Goal: Information Seeking & Learning: Learn about a topic

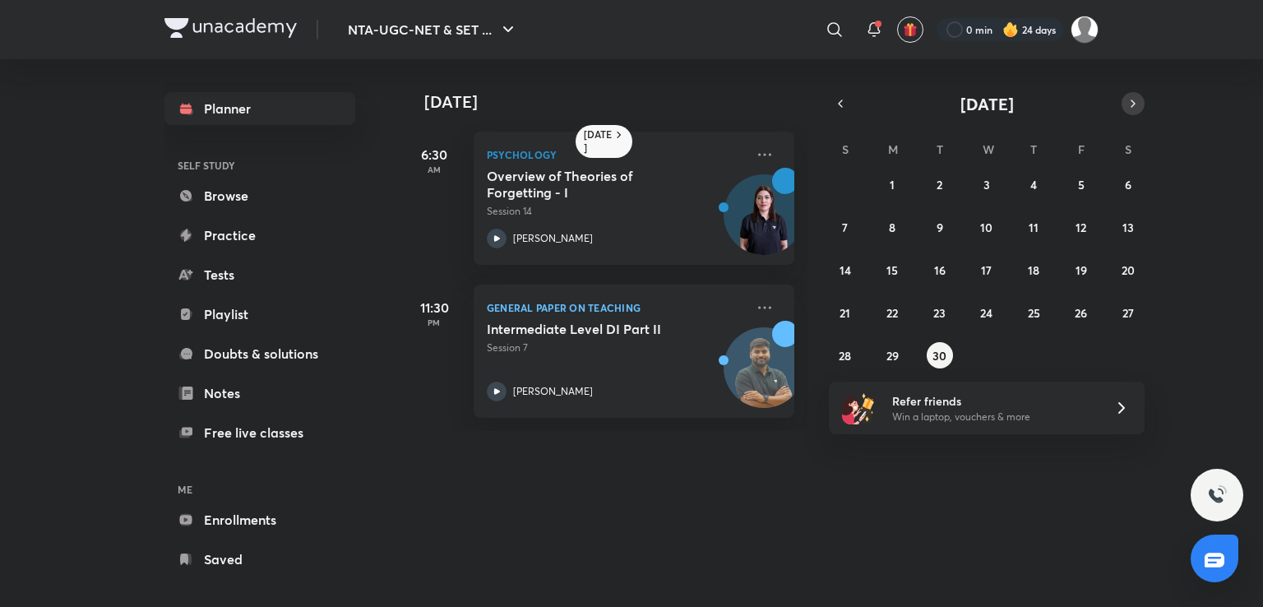
click at [1131, 95] on button "button" at bounding box center [1132, 103] width 23 height 23
click at [996, 188] on button "1" at bounding box center [986, 184] width 26 height 26
click at [986, 182] on abbr "1" at bounding box center [986, 185] width 5 height 16
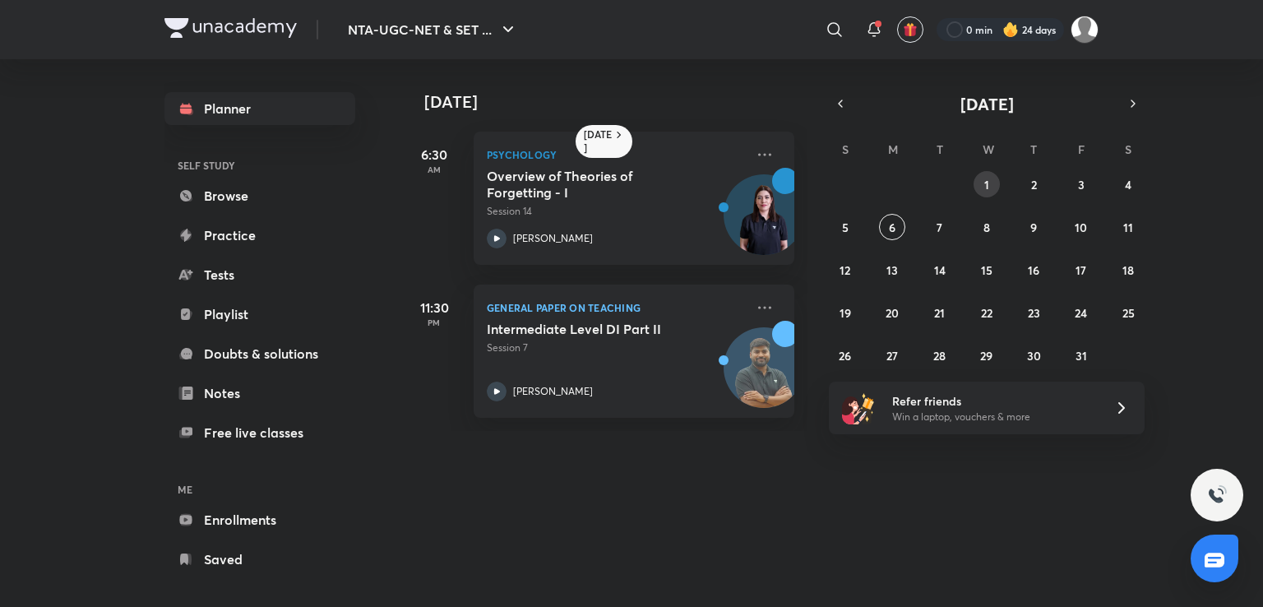
click at [986, 182] on abbr "1" at bounding box center [986, 185] width 5 height 16
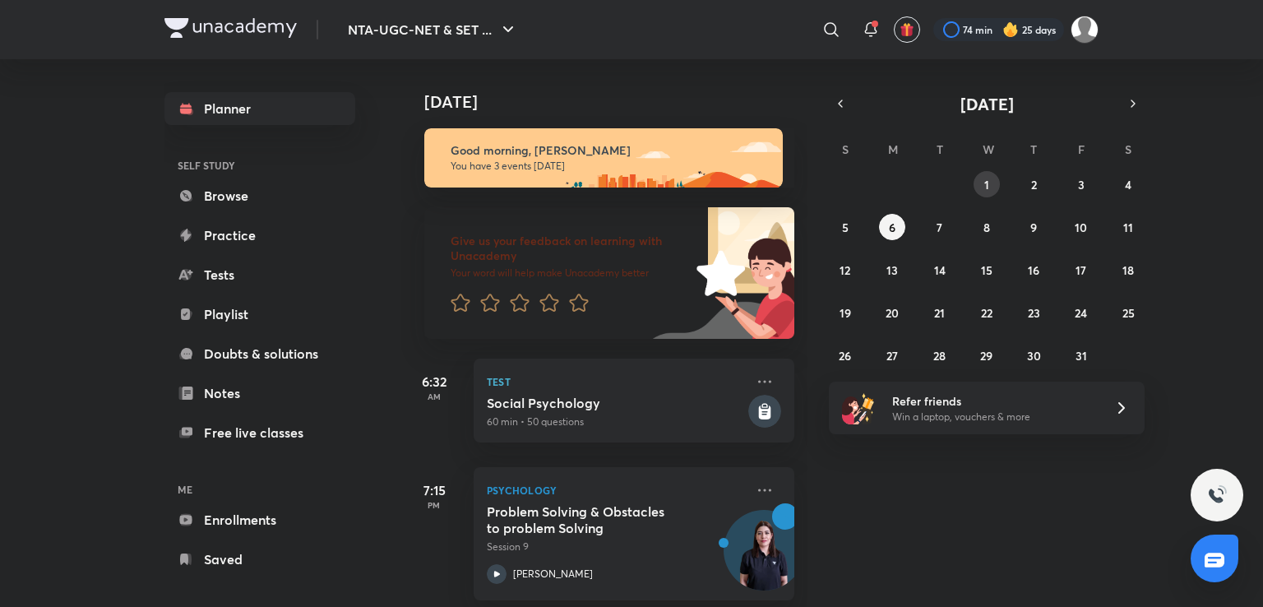
click at [984, 177] on abbr "1" at bounding box center [986, 185] width 5 height 16
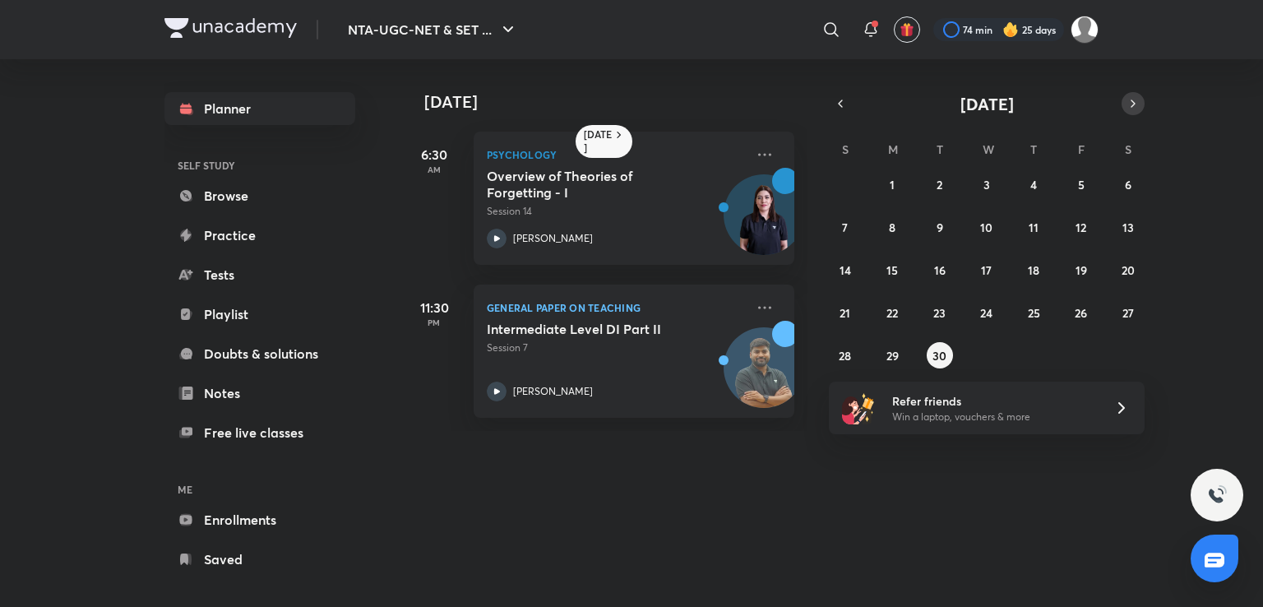
click at [1126, 109] on icon "button" at bounding box center [1132, 103] width 13 height 15
click at [1029, 191] on button "2" at bounding box center [1033, 184] width 26 height 26
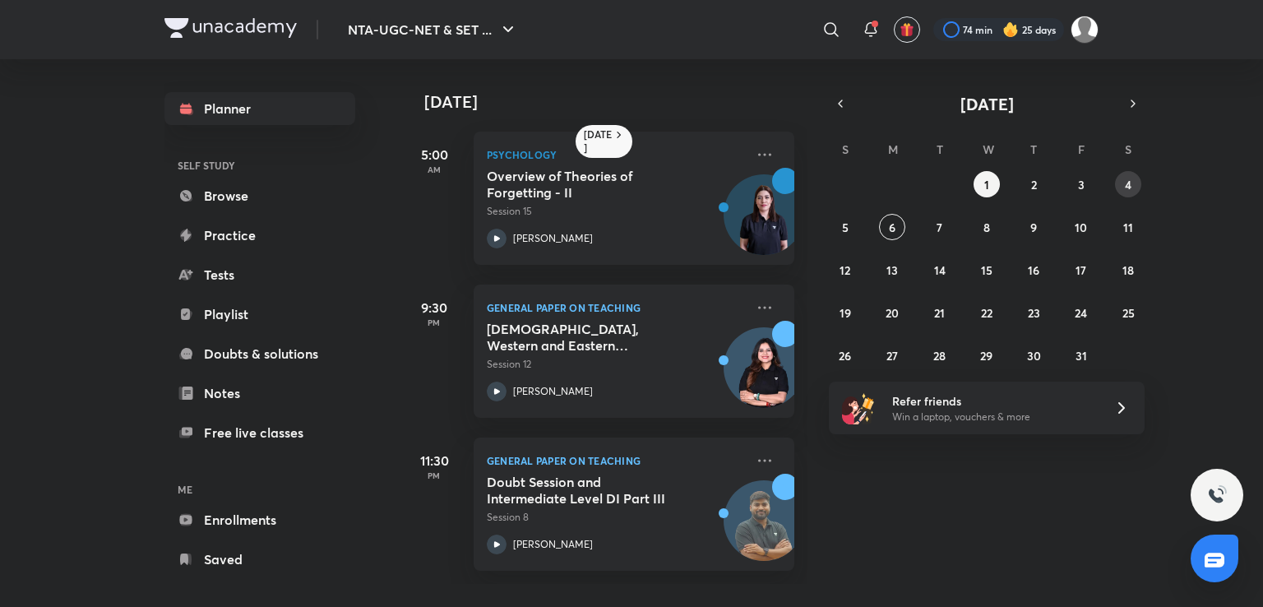
click at [1131, 174] on button "4" at bounding box center [1128, 184] width 26 height 26
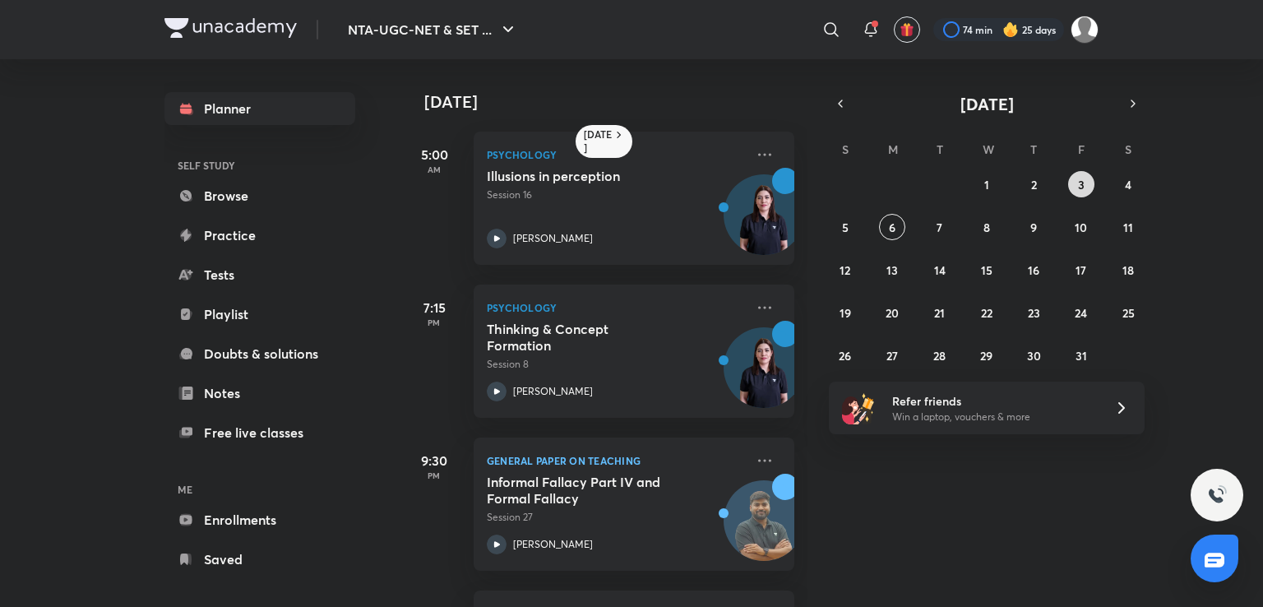
click at [1078, 192] on button "3" at bounding box center [1081, 184] width 26 height 26
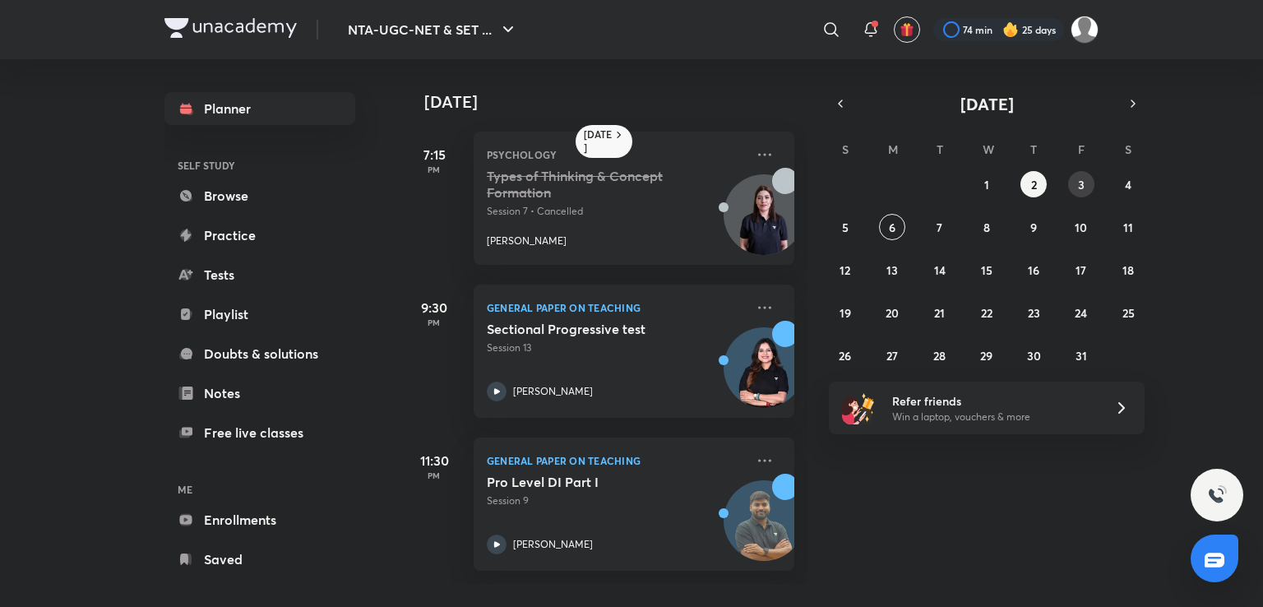
click at [1075, 179] on button "3" at bounding box center [1081, 184] width 26 height 26
click at [1122, 182] on button "4" at bounding box center [1128, 184] width 26 height 26
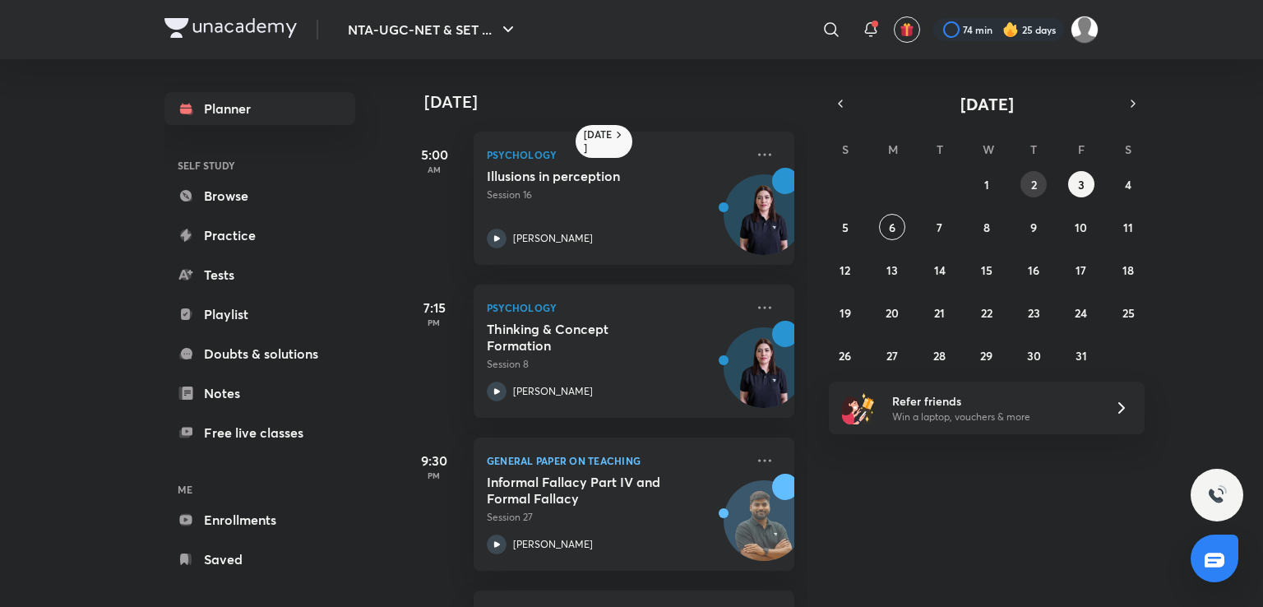
click at [1035, 187] on abbr "2" at bounding box center [1034, 185] width 6 height 16
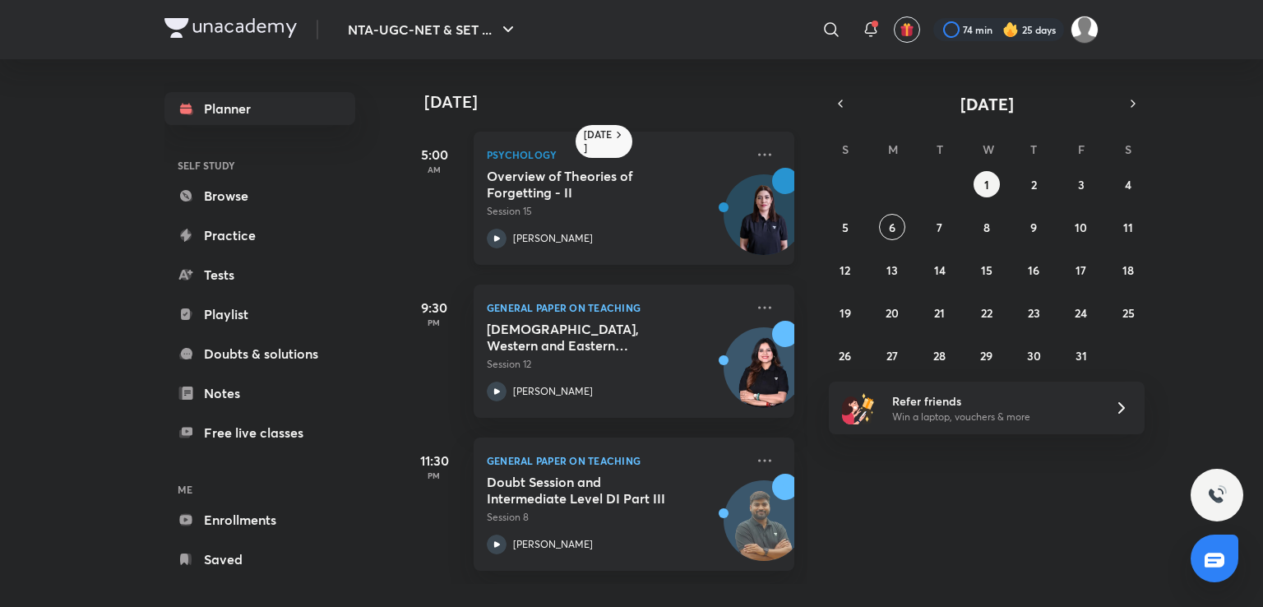
click at [708, 196] on div "Overview of Theories of Forgetting - II Session 15" at bounding box center [616, 193] width 258 height 51
